Goal: Information Seeking & Learning: Check status

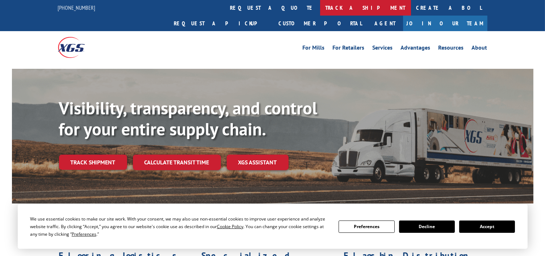
click at [320, 5] on link "track a shipment" at bounding box center [365, 8] width 91 height 16
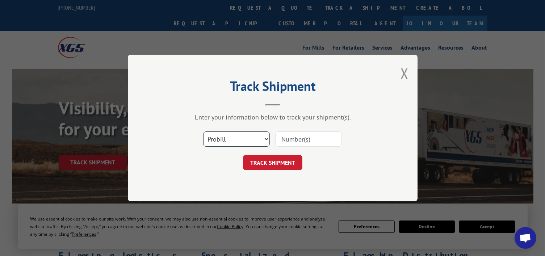
click at [233, 143] on select "Select category... Probill BOL PO" at bounding box center [236, 138] width 67 height 15
select select "bol"
click at [203, 131] on select "Select category... Probill BOL PO" at bounding box center [236, 138] width 67 height 15
click at [320, 129] on div "Select category... Probill BOL PO" at bounding box center [272, 139] width 217 height 24
click at [308, 142] on input at bounding box center [308, 138] width 67 height 15
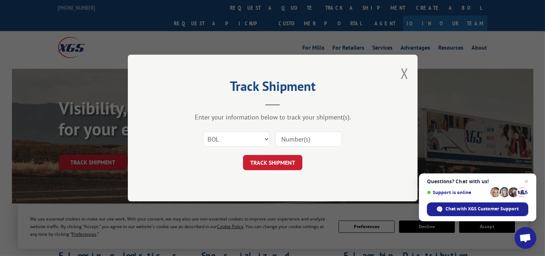
paste input "451956"
type input "451956"
click at [263, 164] on button "TRACK SHIPMENT" at bounding box center [272, 162] width 59 height 15
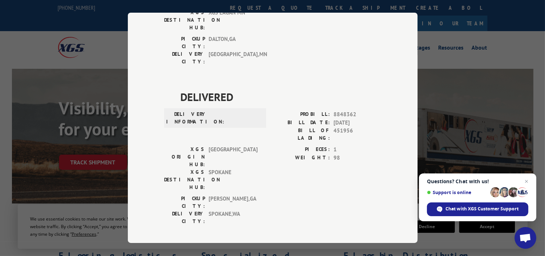
scroll to position [263, 0]
